Goal: Transaction & Acquisition: Purchase product/service

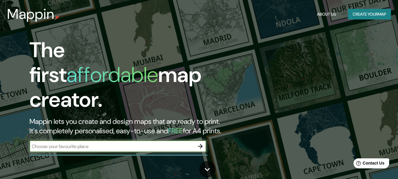
click at [362, 13] on button "Create your map" at bounding box center [369, 14] width 43 height 11
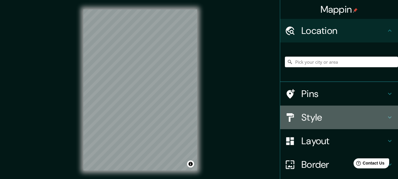
click at [316, 117] on h4 "Style" at bounding box center [344, 117] width 85 height 12
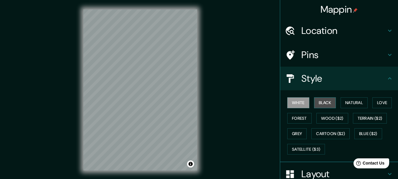
click at [330, 105] on button "Black" at bounding box center [325, 102] width 22 height 11
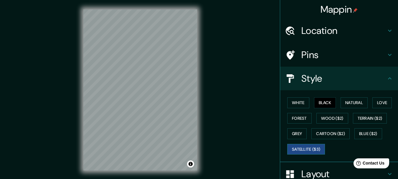
click at [314, 148] on button "Satellite ($3)" at bounding box center [307, 149] width 38 height 11
click at [294, 135] on button "Grey" at bounding box center [297, 133] width 19 height 11
click at [294, 147] on button "Satellite ($3)" at bounding box center [307, 149] width 38 height 11
click at [294, 135] on button "Grey" at bounding box center [297, 133] width 19 height 11
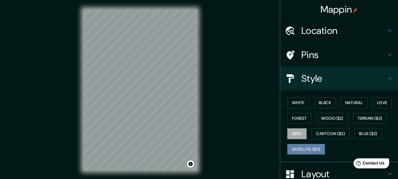
click at [295, 146] on button "Satellite ($3)" at bounding box center [307, 149] width 38 height 11
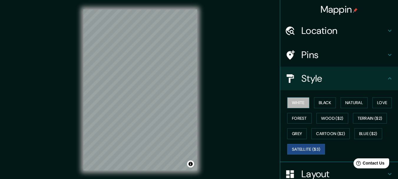
click at [298, 104] on button "White" at bounding box center [299, 102] width 22 height 11
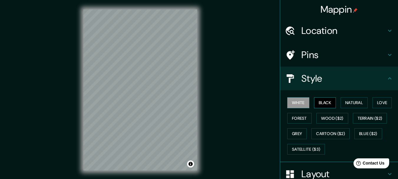
click at [316, 100] on button "Black" at bounding box center [325, 102] width 22 height 11
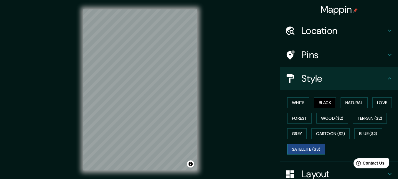
click at [303, 149] on button "Satellite ($3)" at bounding box center [307, 149] width 38 height 11
click at [324, 99] on button "Black" at bounding box center [325, 102] width 22 height 11
click at [319, 151] on button "Satellite ($3)" at bounding box center [307, 149] width 38 height 11
click at [326, 104] on button "Black" at bounding box center [325, 102] width 22 height 11
click at [201, 84] on div "© Mapbox © OpenStreetMap Improve this map" at bounding box center [140, 90] width 133 height 180
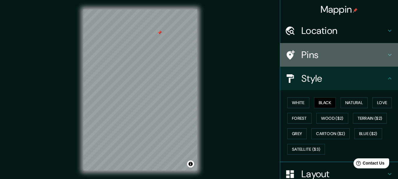
click at [342, 50] on h4 "Pins" at bounding box center [344, 55] width 85 height 12
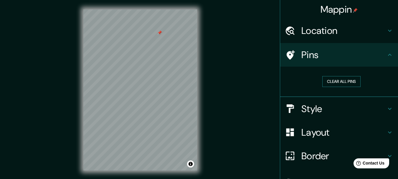
click at [345, 81] on button "Clear all pins" at bounding box center [342, 81] width 38 height 11
click at [326, 108] on h4 "Style" at bounding box center [344, 109] width 85 height 12
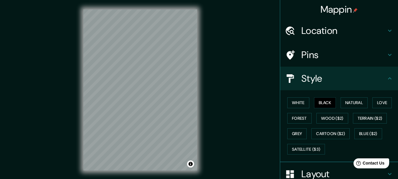
click at [201, 78] on div "© Mapbox © OpenStreetMap Improve this map" at bounding box center [140, 90] width 133 height 180
click at [213, 117] on div "Mappin Location Pins Style White Black Natural Love Forest Wood ($2) Terrain ($…" at bounding box center [199, 94] width 398 height 189
click at [198, 117] on div "© Mapbox © OpenStreetMap Improve this map" at bounding box center [140, 90] width 133 height 180
click at [219, 132] on div "Mappin Location Pins Style White Black Natural Love Forest Wood ($2) Terrain ($…" at bounding box center [199, 94] width 398 height 189
click at [208, 76] on div "Mappin Location Pins Style White Black Natural Love Forest Wood ($2) Terrain ($…" at bounding box center [199, 94] width 398 height 189
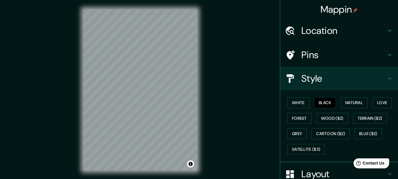
click at [124, 98] on div "Mappin Location Pins Style White Black Natural Love Forest Wood ($2) Terrain ($…" at bounding box center [199, 94] width 398 height 189
